Goal: Information Seeking & Learning: Find specific fact

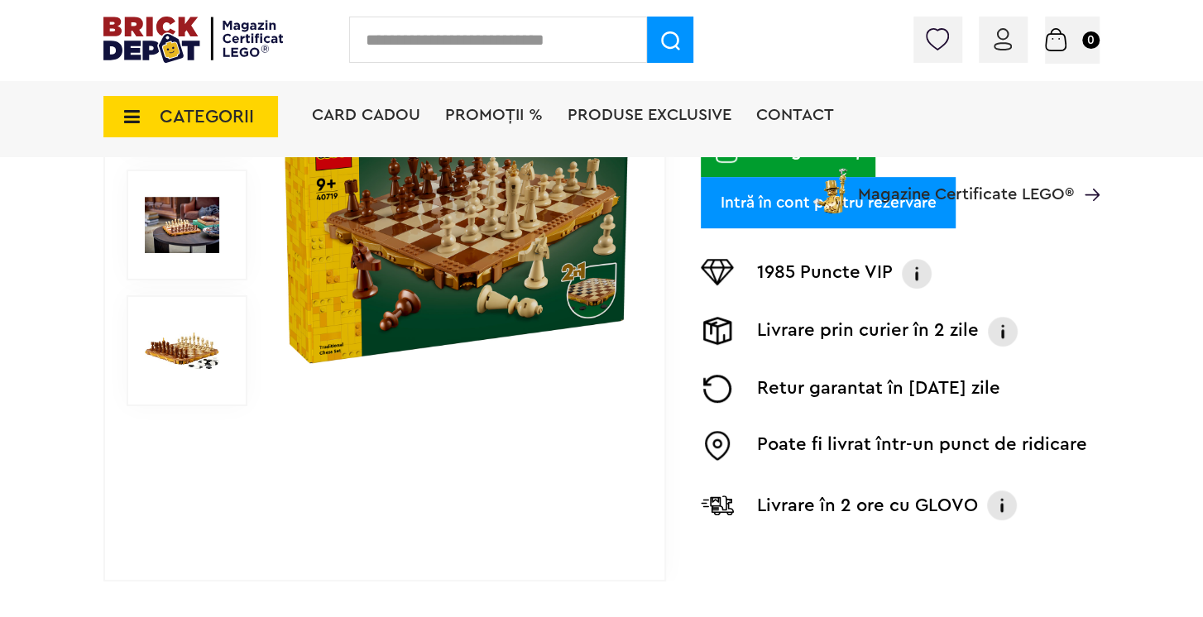
click at [186, 216] on img at bounding box center [182, 225] width 74 height 74
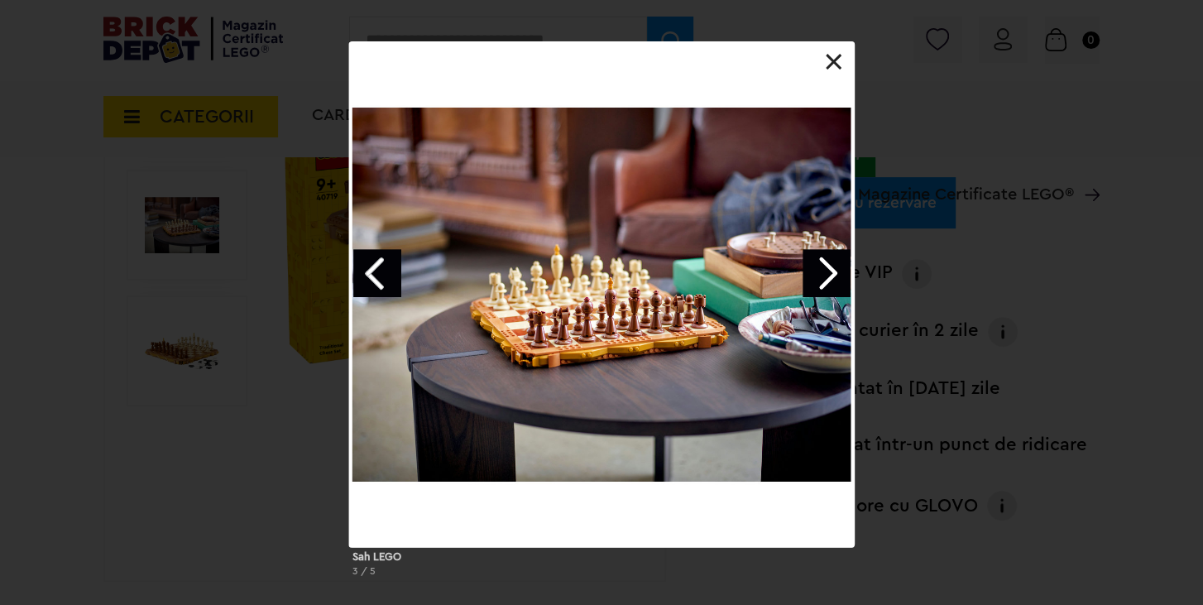
click at [194, 339] on div "Sah LEGO 3 / 5" at bounding box center [601, 315] width 1203 height 549
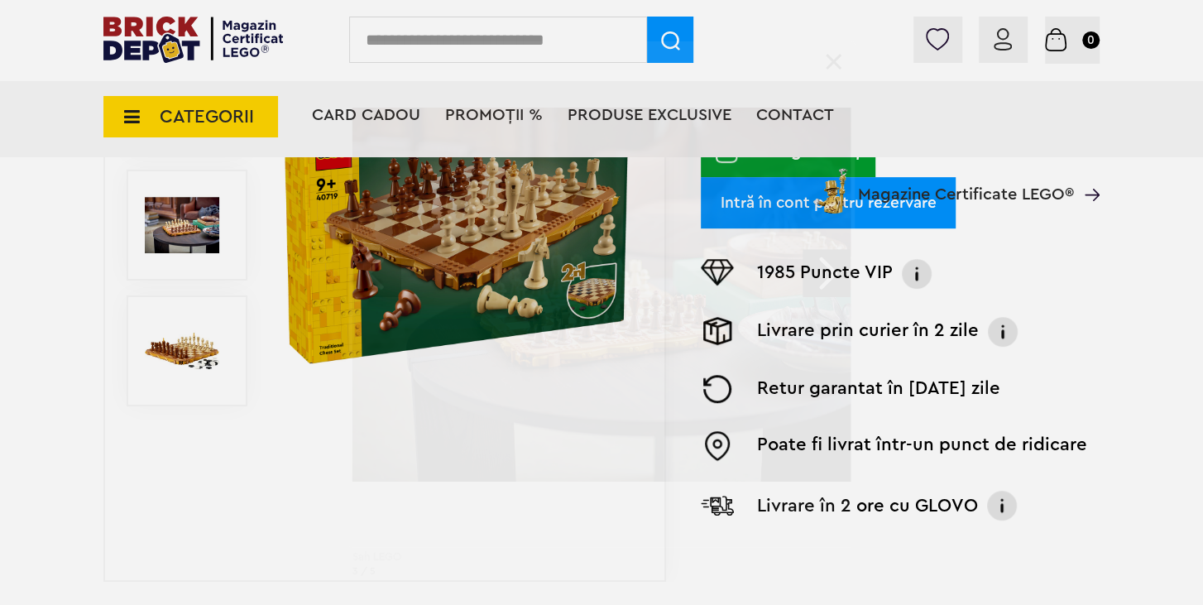
click at [203, 345] on div "Sah LEGO 3 / 5" at bounding box center [601, 315] width 1203 height 549
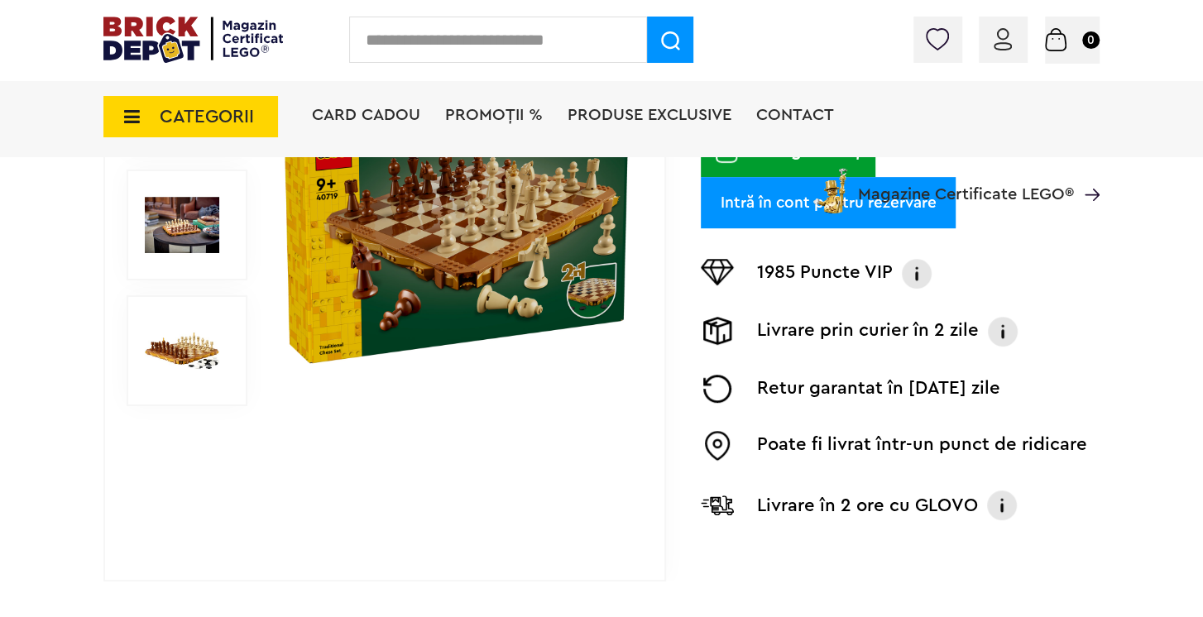
click at [190, 347] on img at bounding box center [182, 351] width 74 height 74
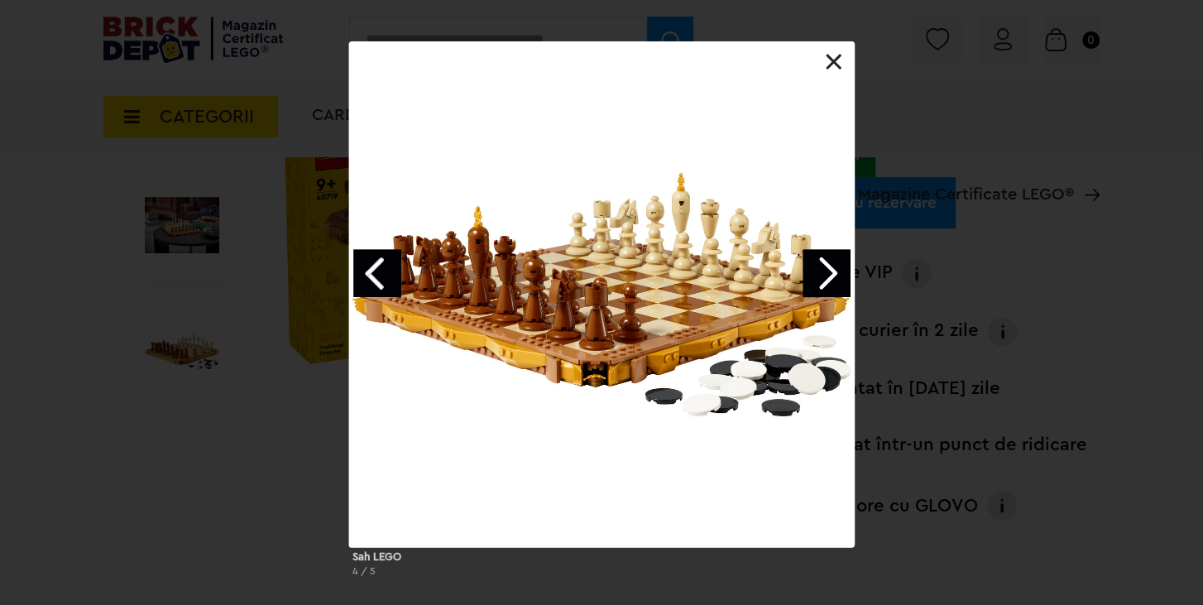
click at [842, 62] on link at bounding box center [834, 62] width 17 height 17
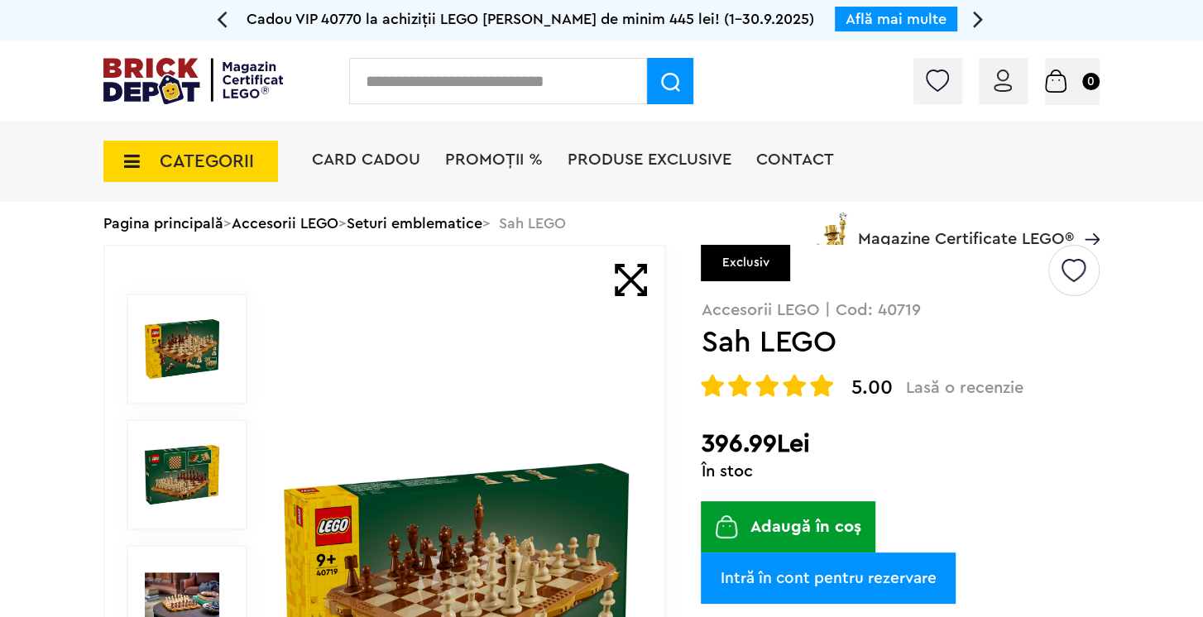
click at [901, 307] on p "Accesorii LEGO | Cod: 40719" at bounding box center [900, 310] width 399 height 17
copy p "40719"
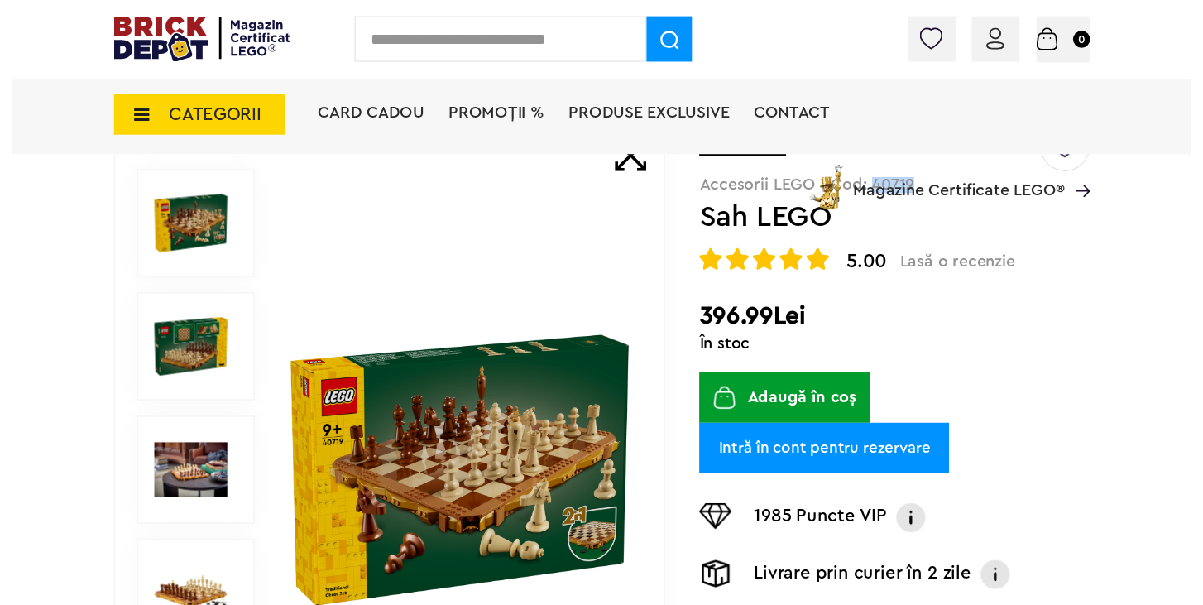
scroll to position [248, 0]
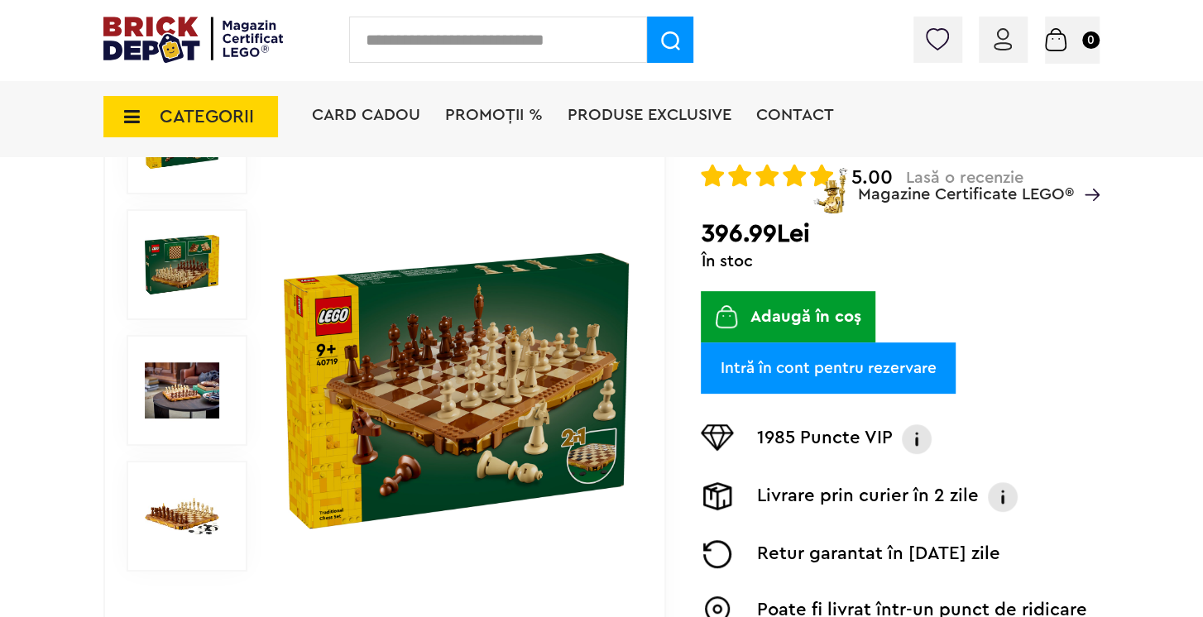
click at [372, 479] on img at bounding box center [456, 391] width 345 height 345
